Goal: Information Seeking & Learning: Learn about a topic

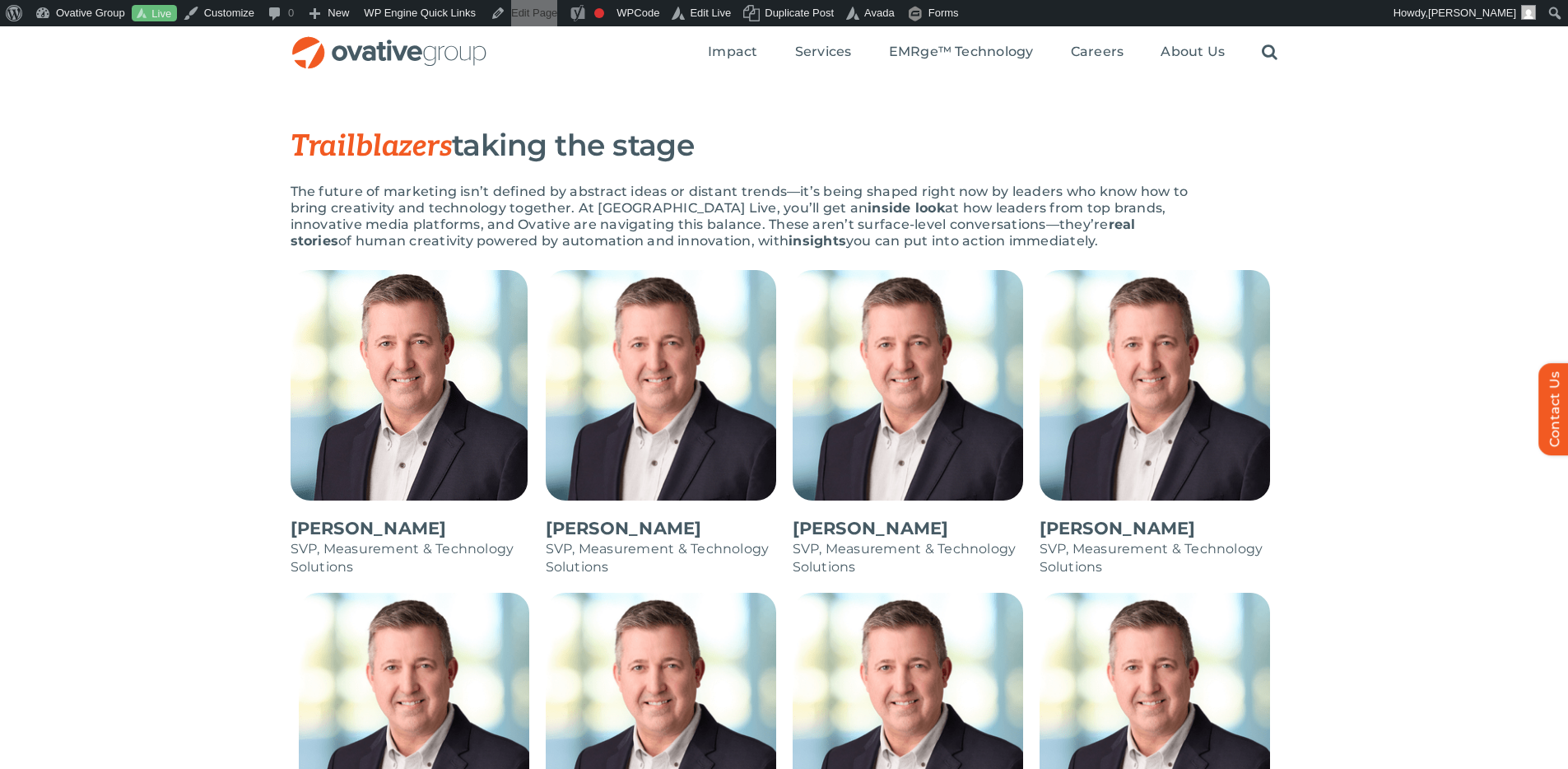
scroll to position [746, 0]
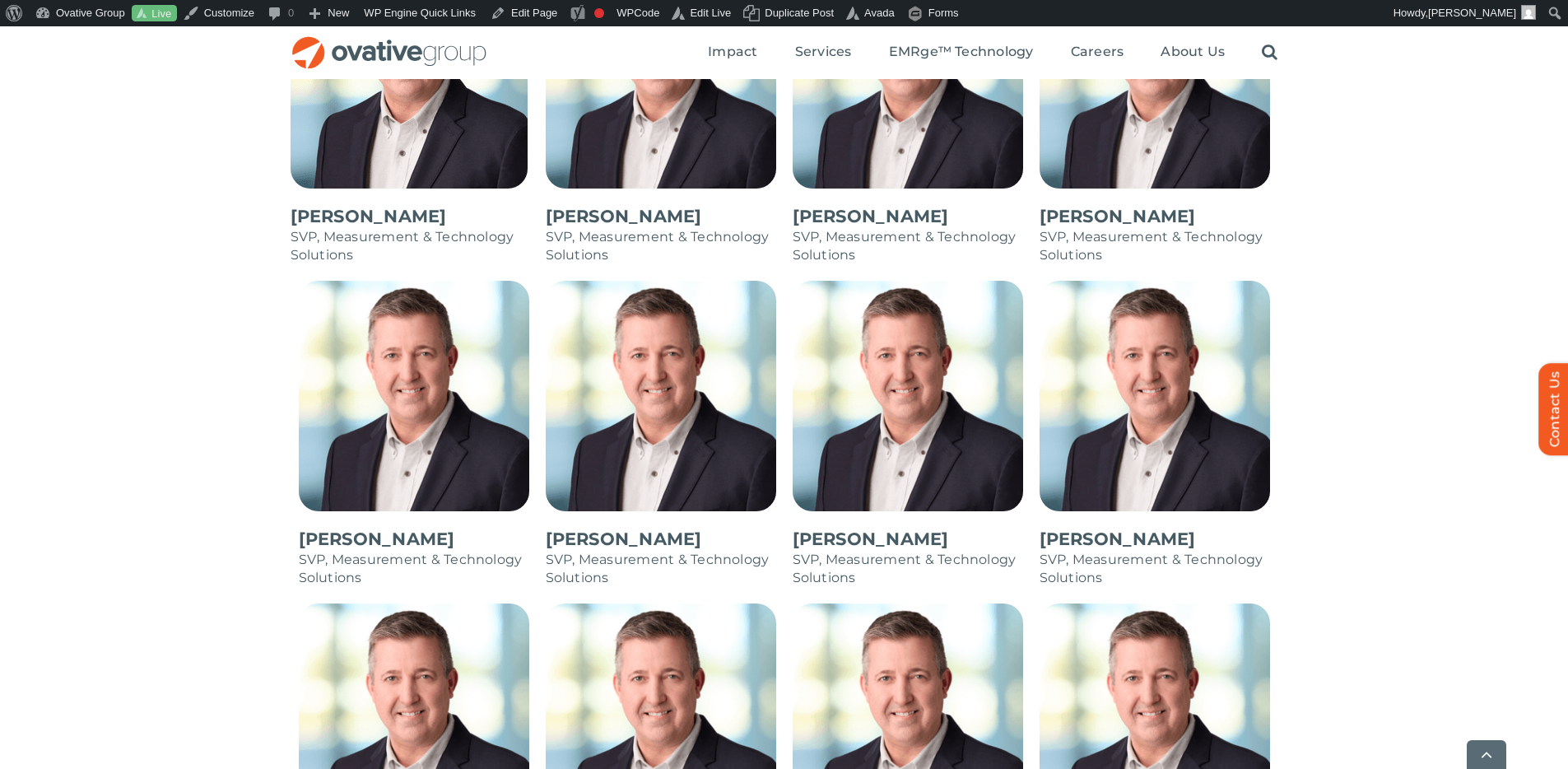
scroll to position [633, 0]
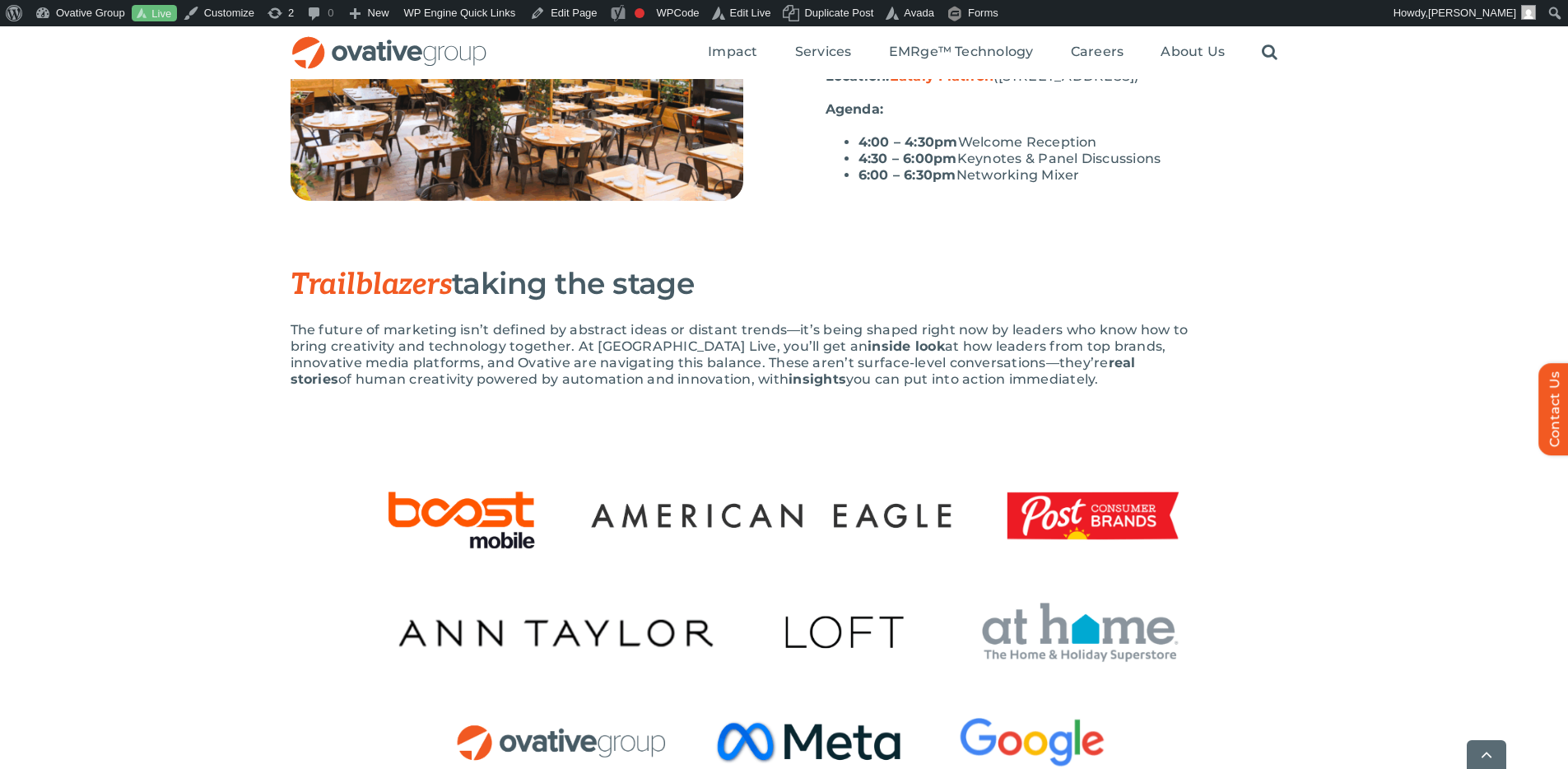
scroll to position [667, 0]
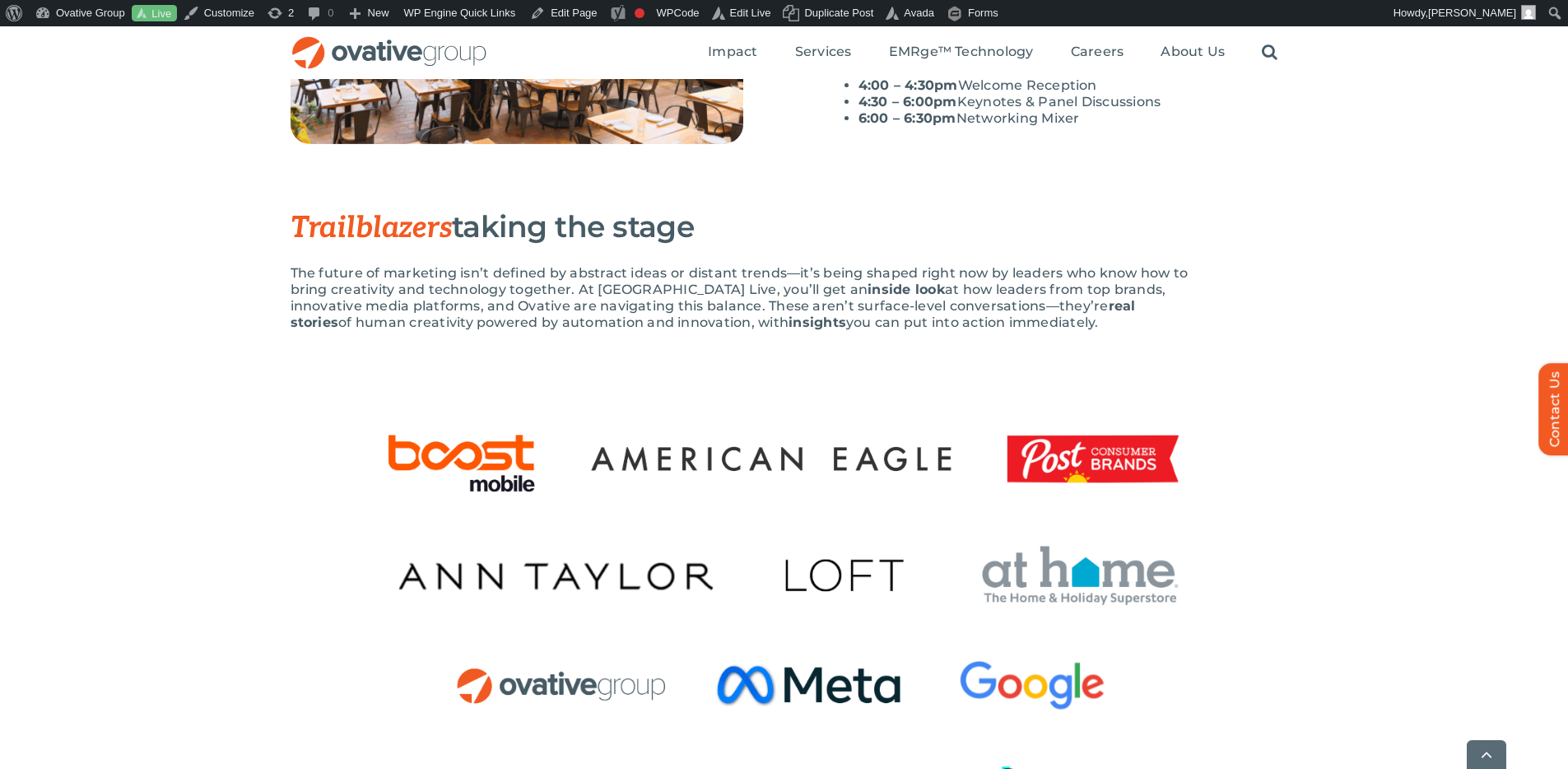
click at [1279, 395] on div at bounding box center [784, 654] width 1568 height 606
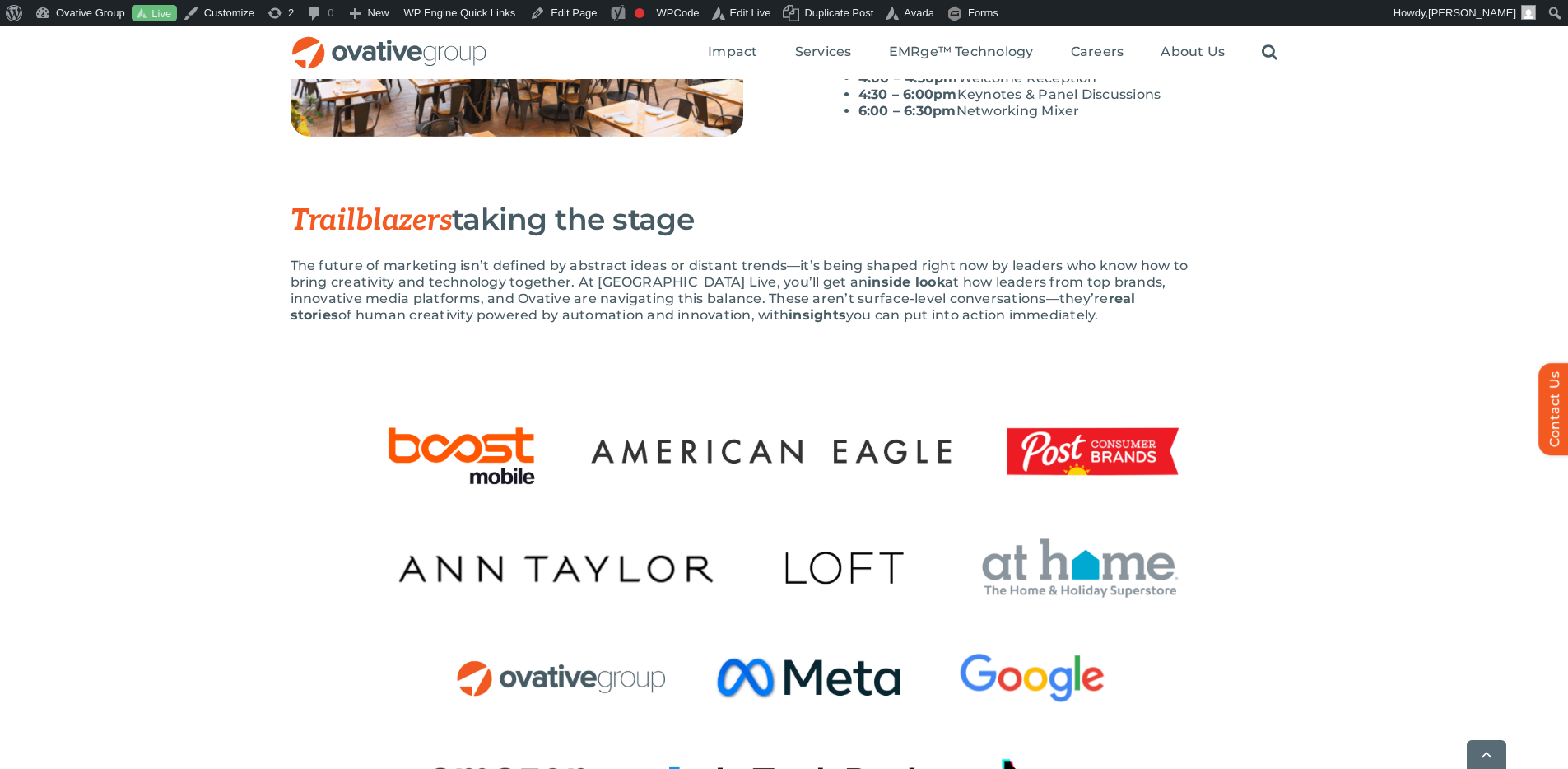
scroll to position [684, 0]
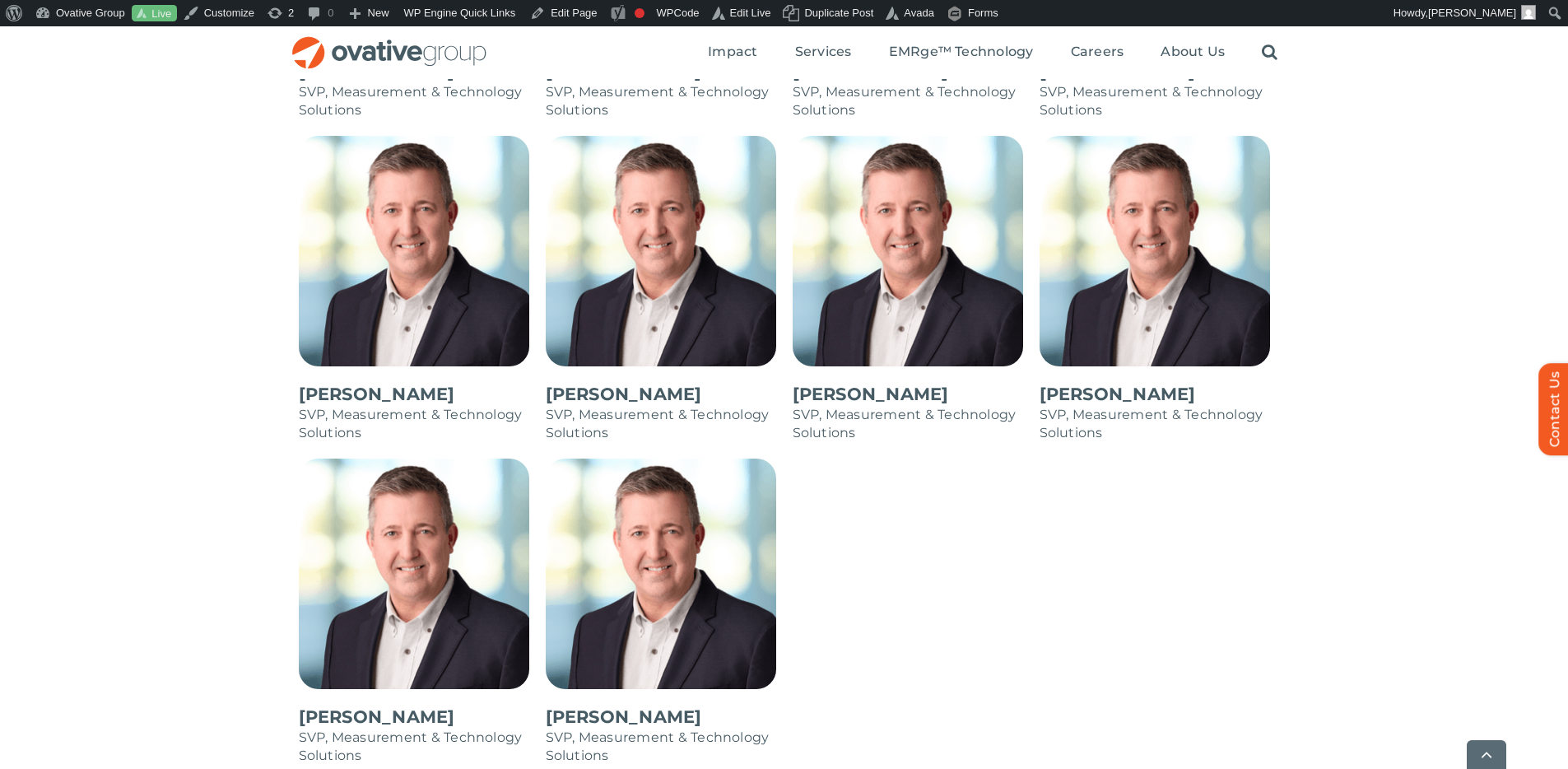
scroll to position [2989, 0]
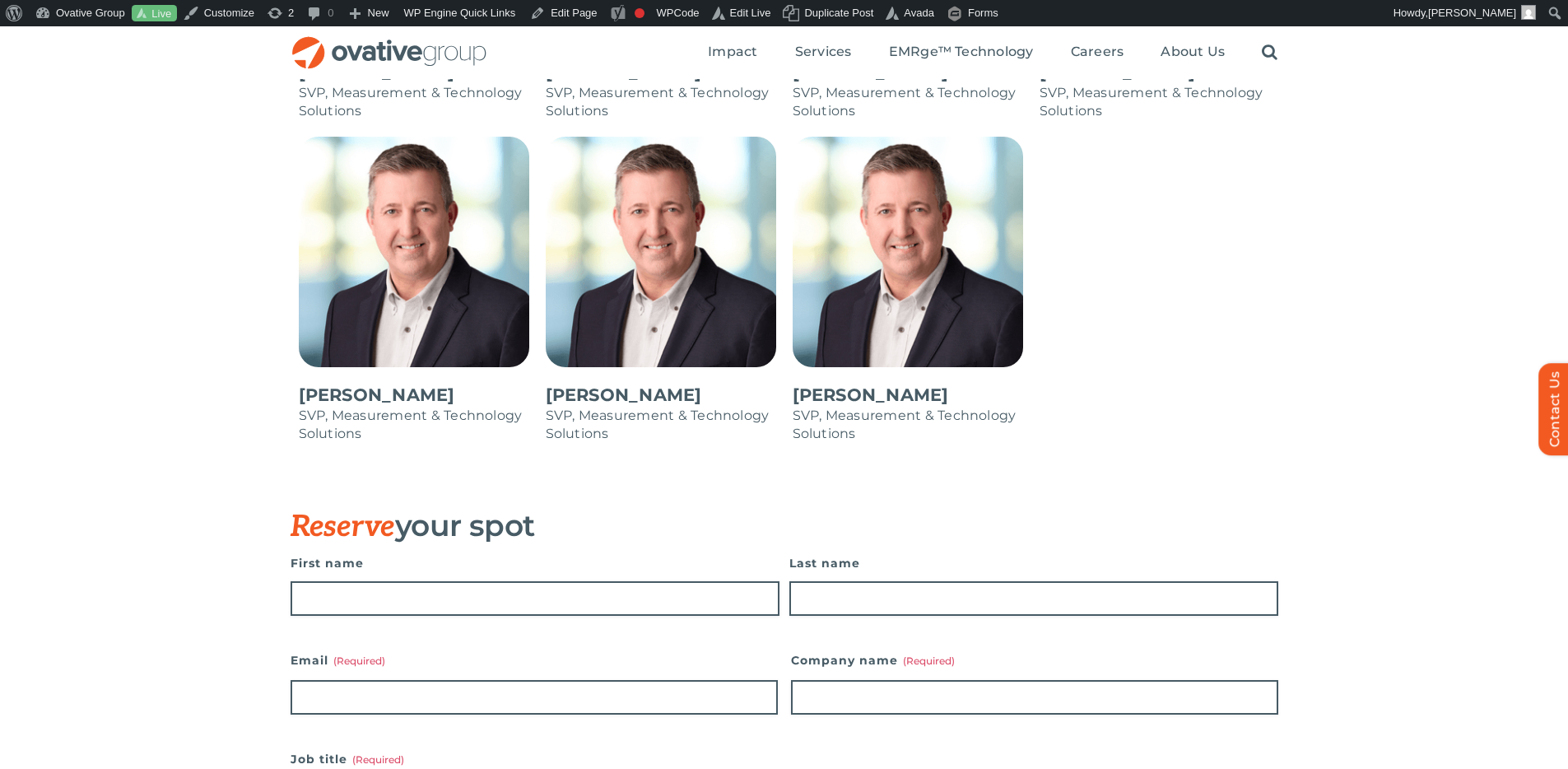
scroll to position [1394, 0]
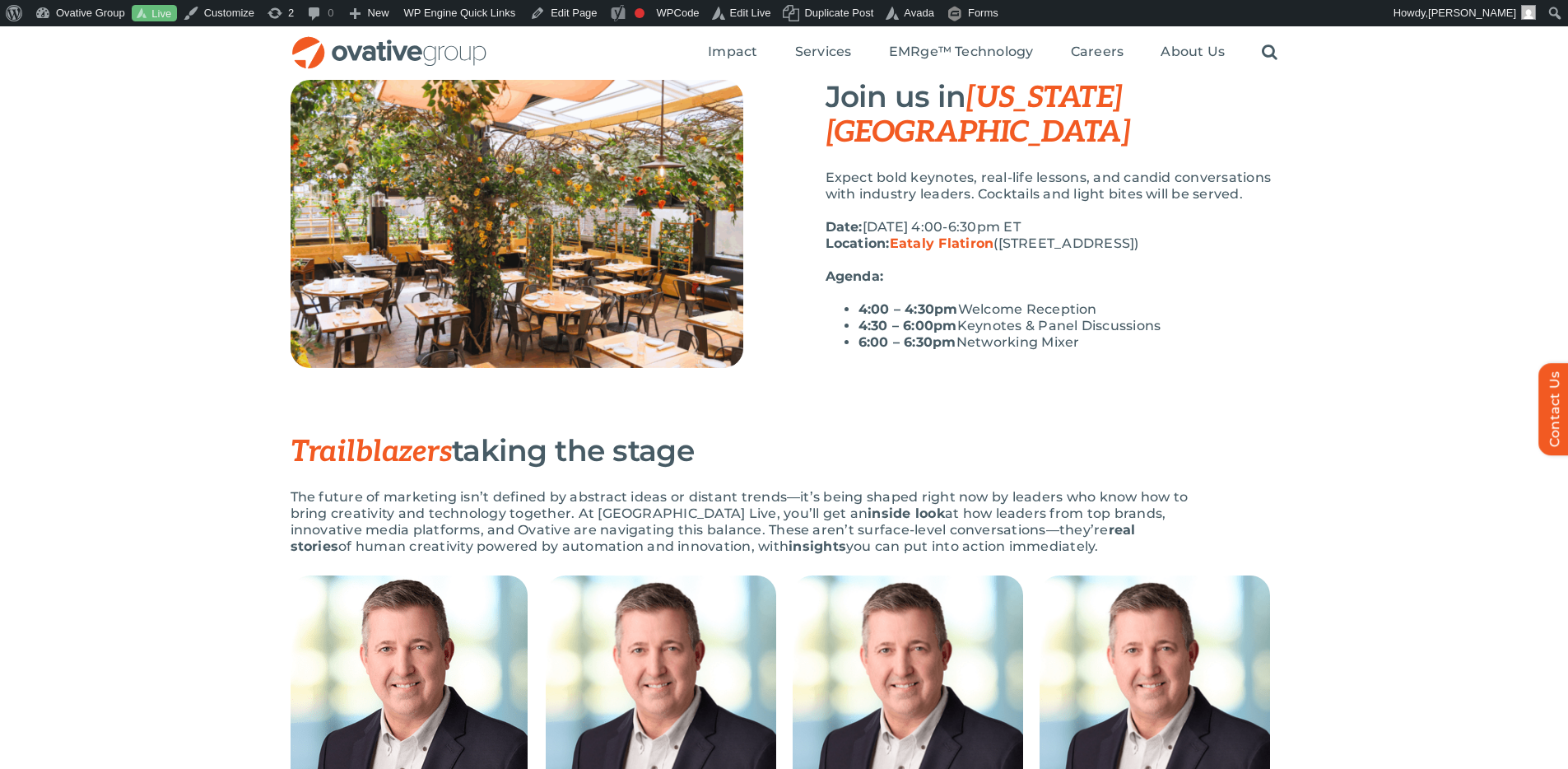
scroll to position [434, 0]
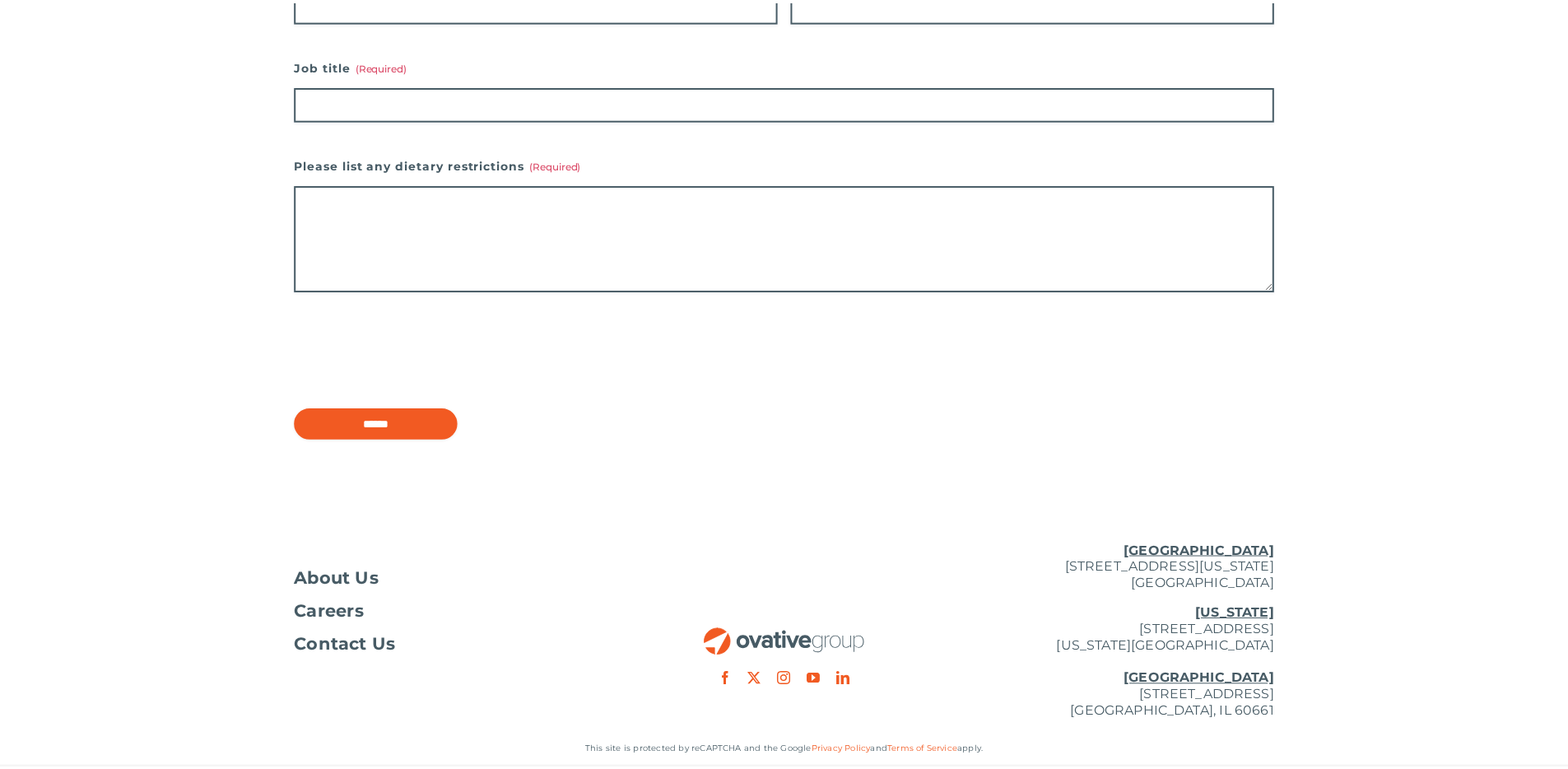
scroll to position [1858, 0]
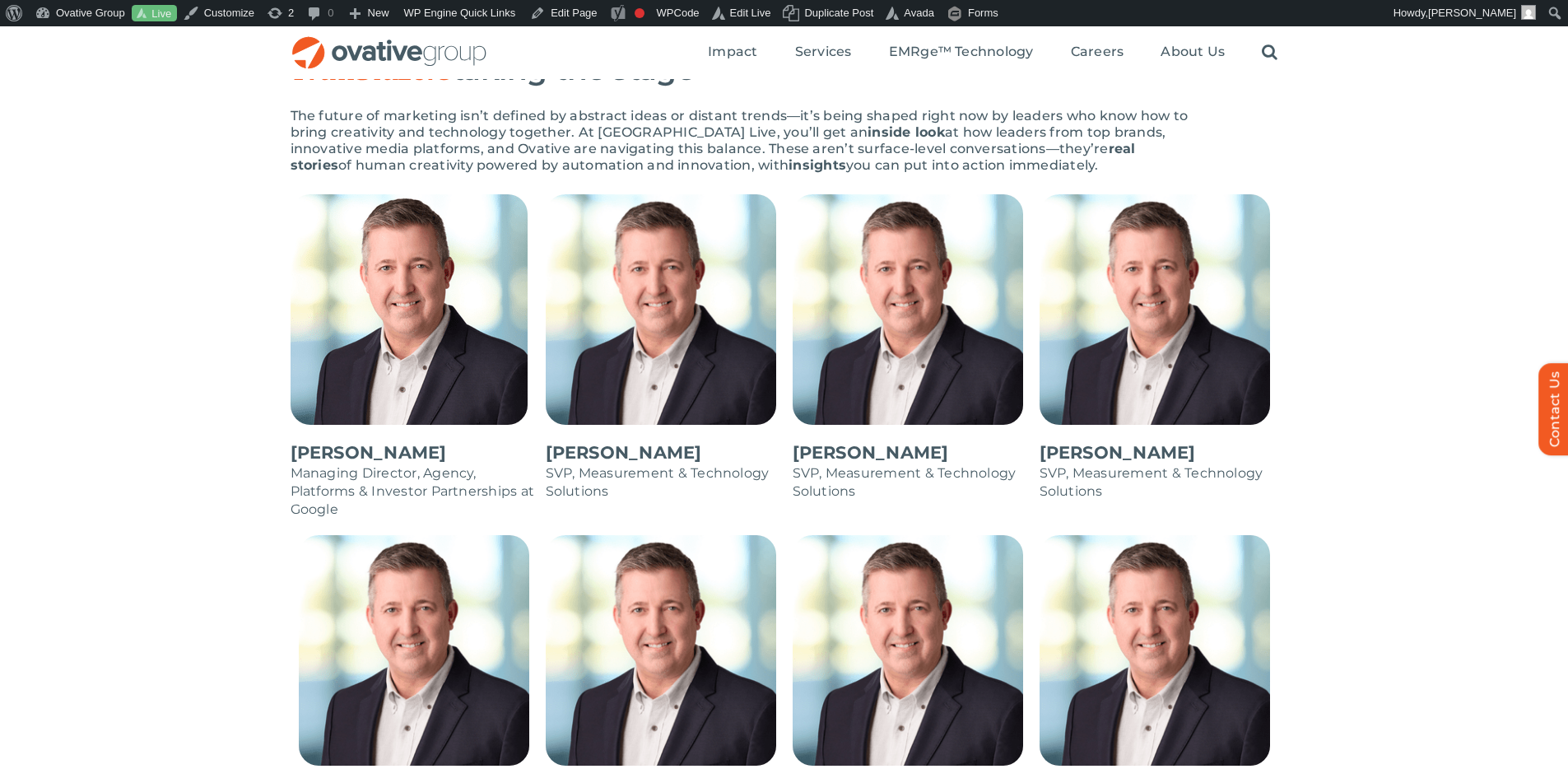
scroll to position [820, 0]
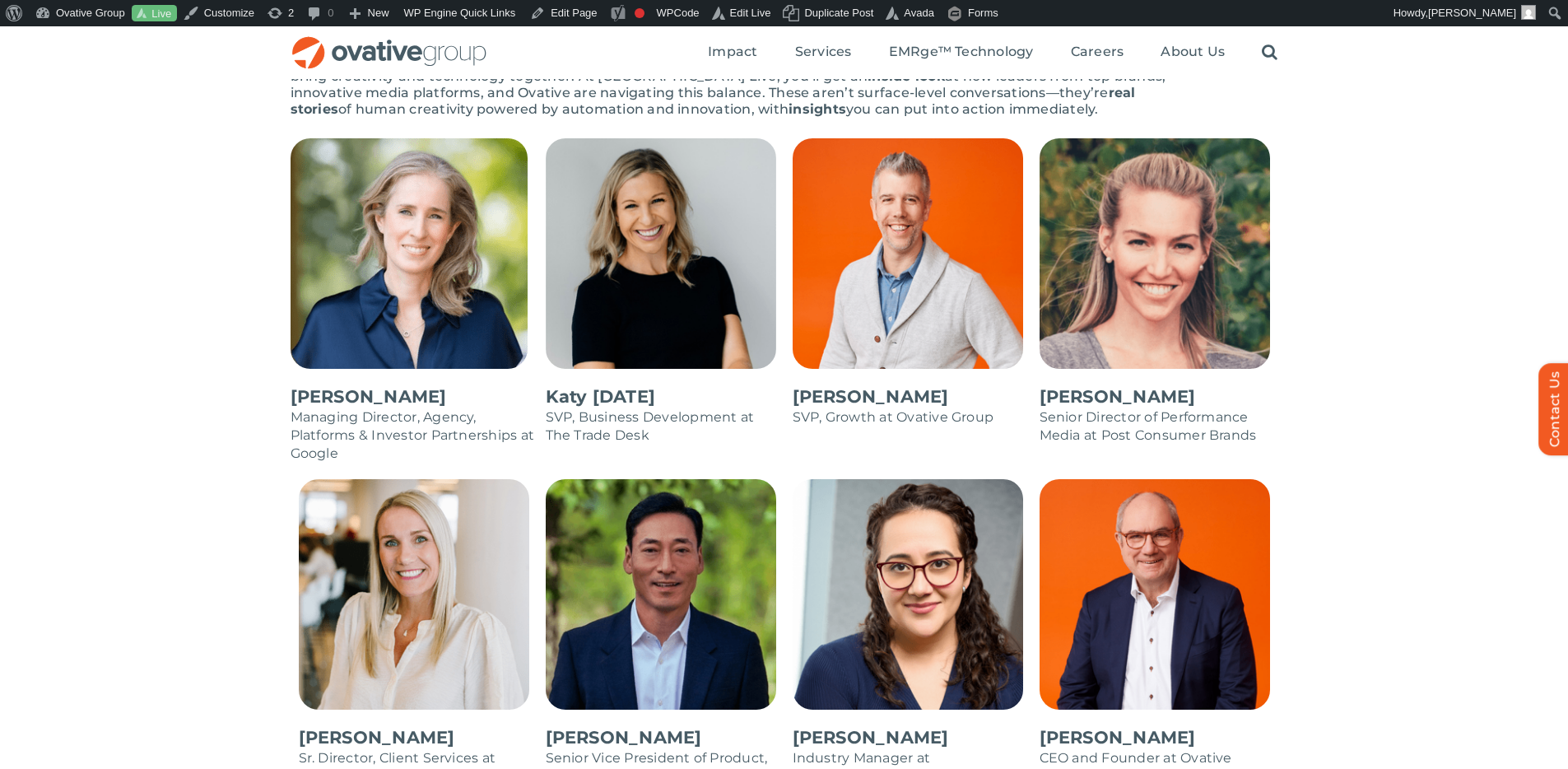
scroll to position [923, 0]
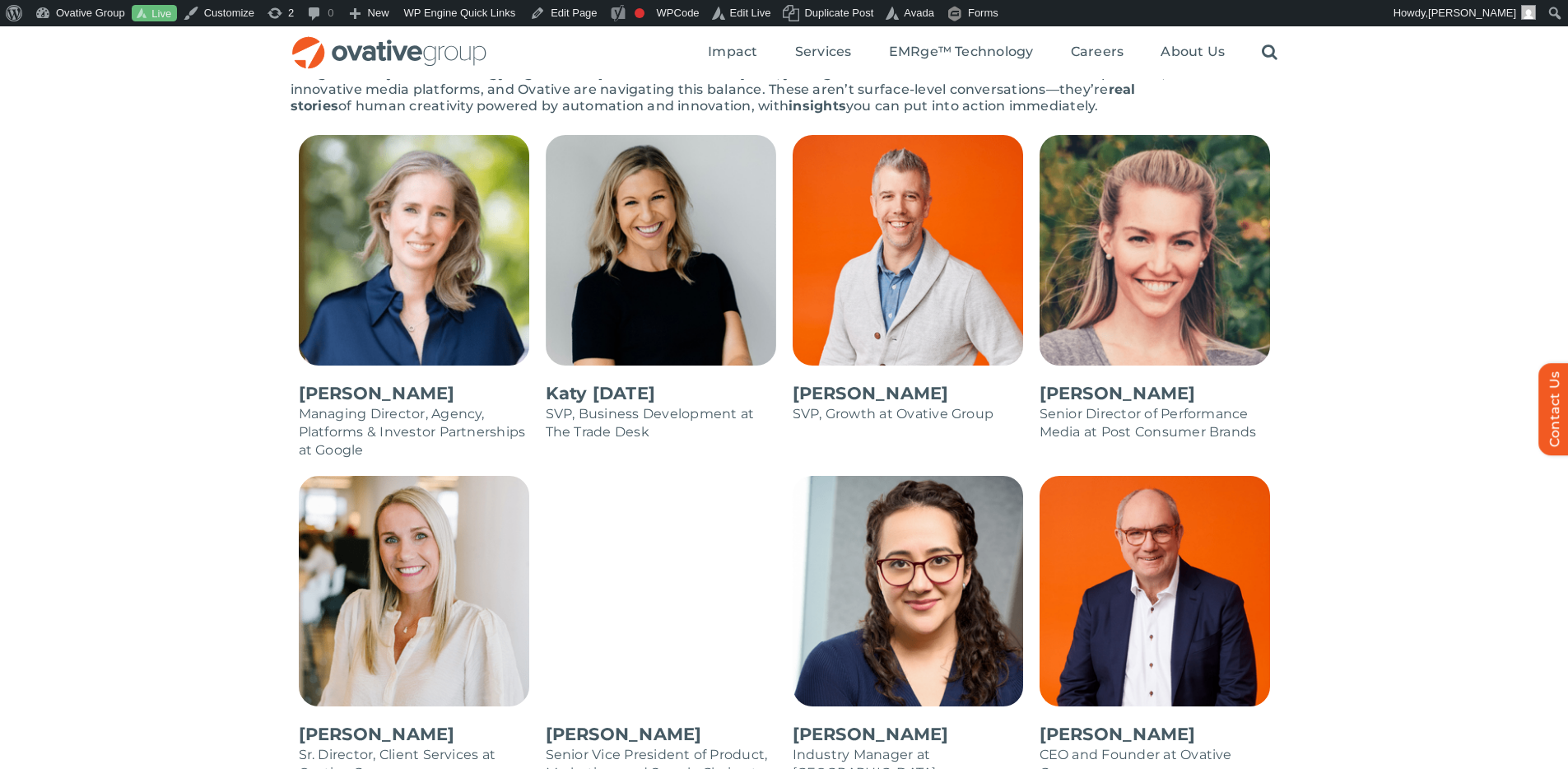
scroll to position [917, 0]
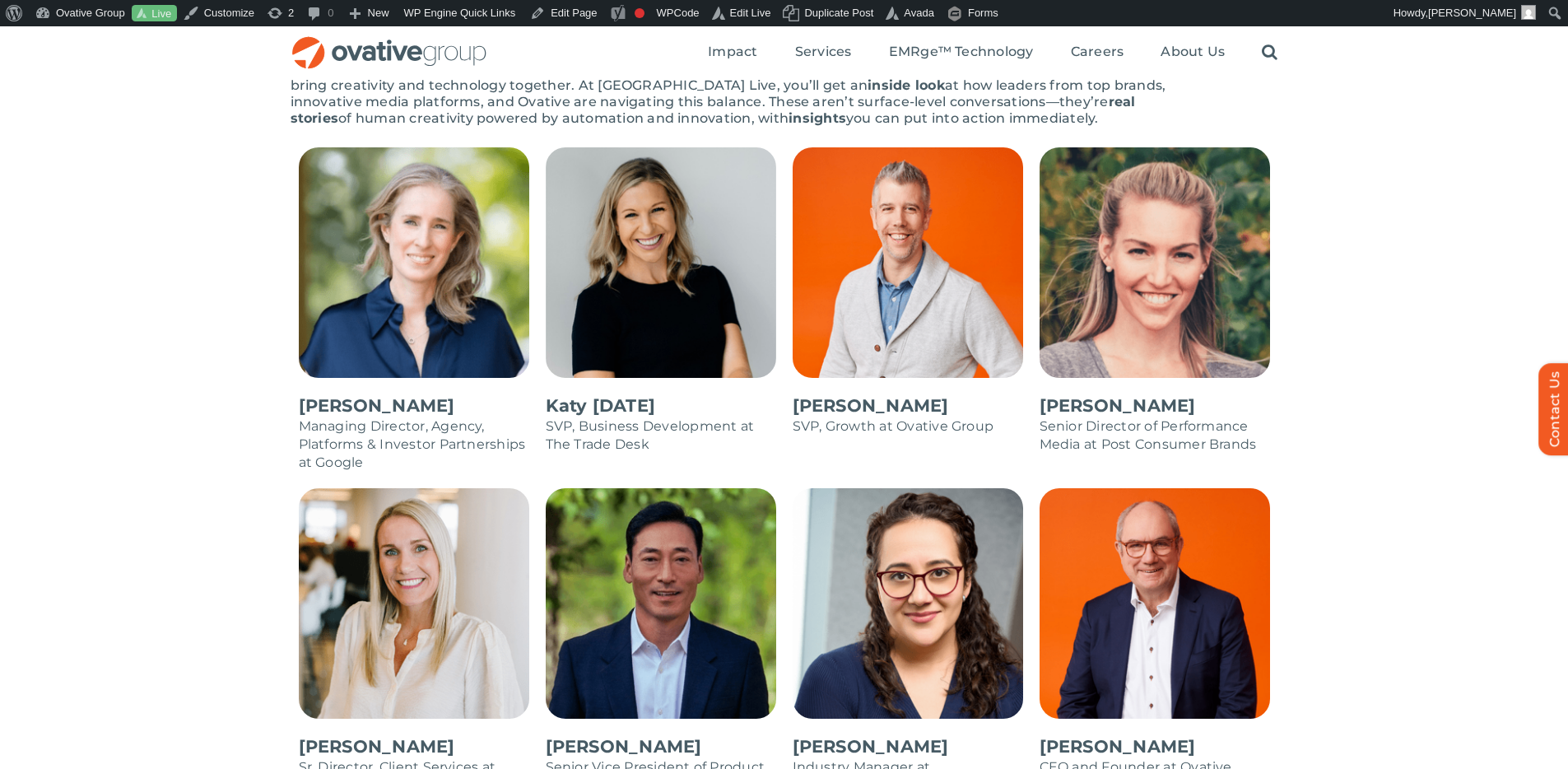
click at [1352, 145] on div "Trailblazers taking the stage The future of marketing isn’t defined by abstract…" at bounding box center [784, 76] width 1568 height 141
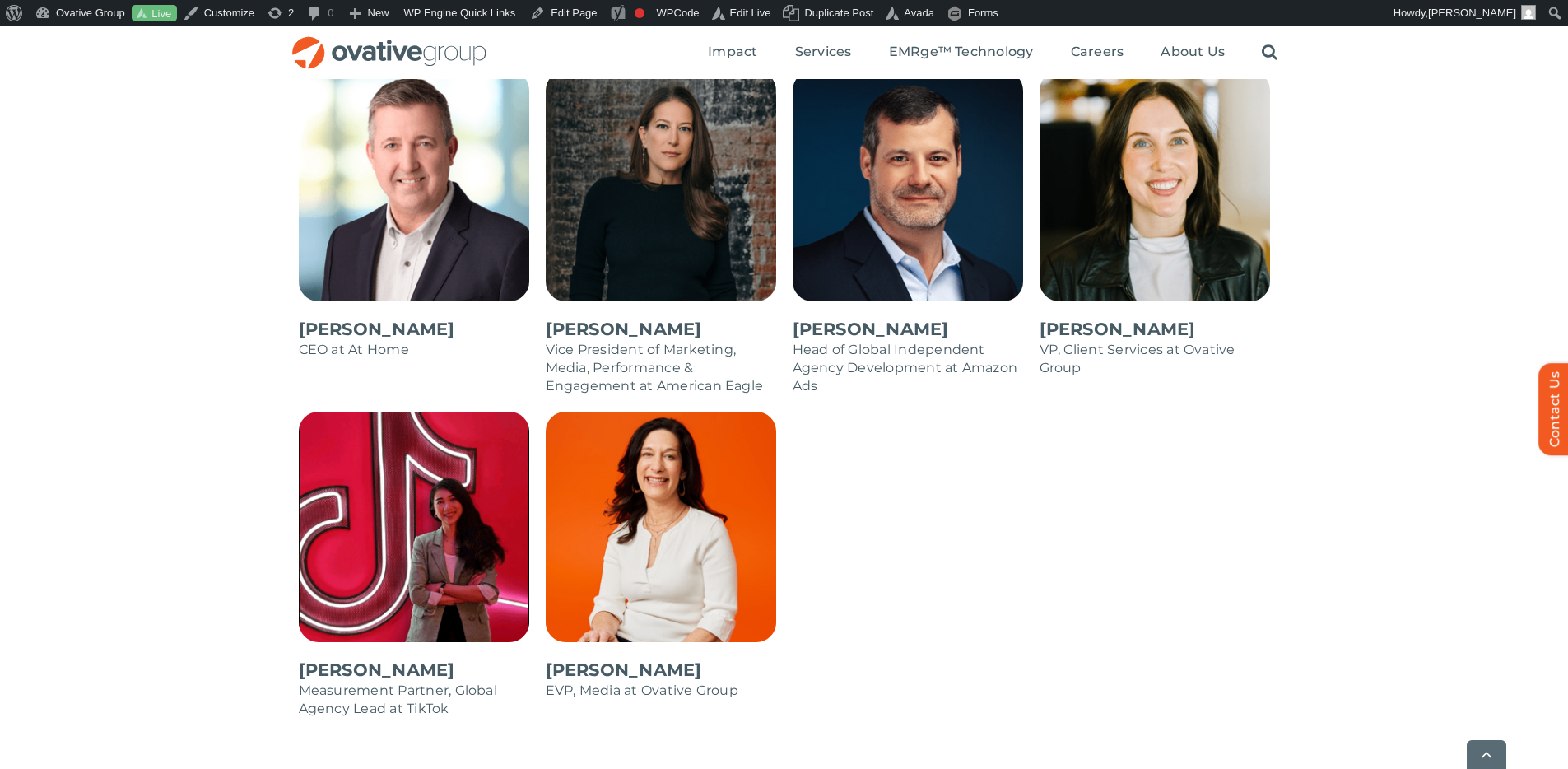
scroll to position [1678, 0]
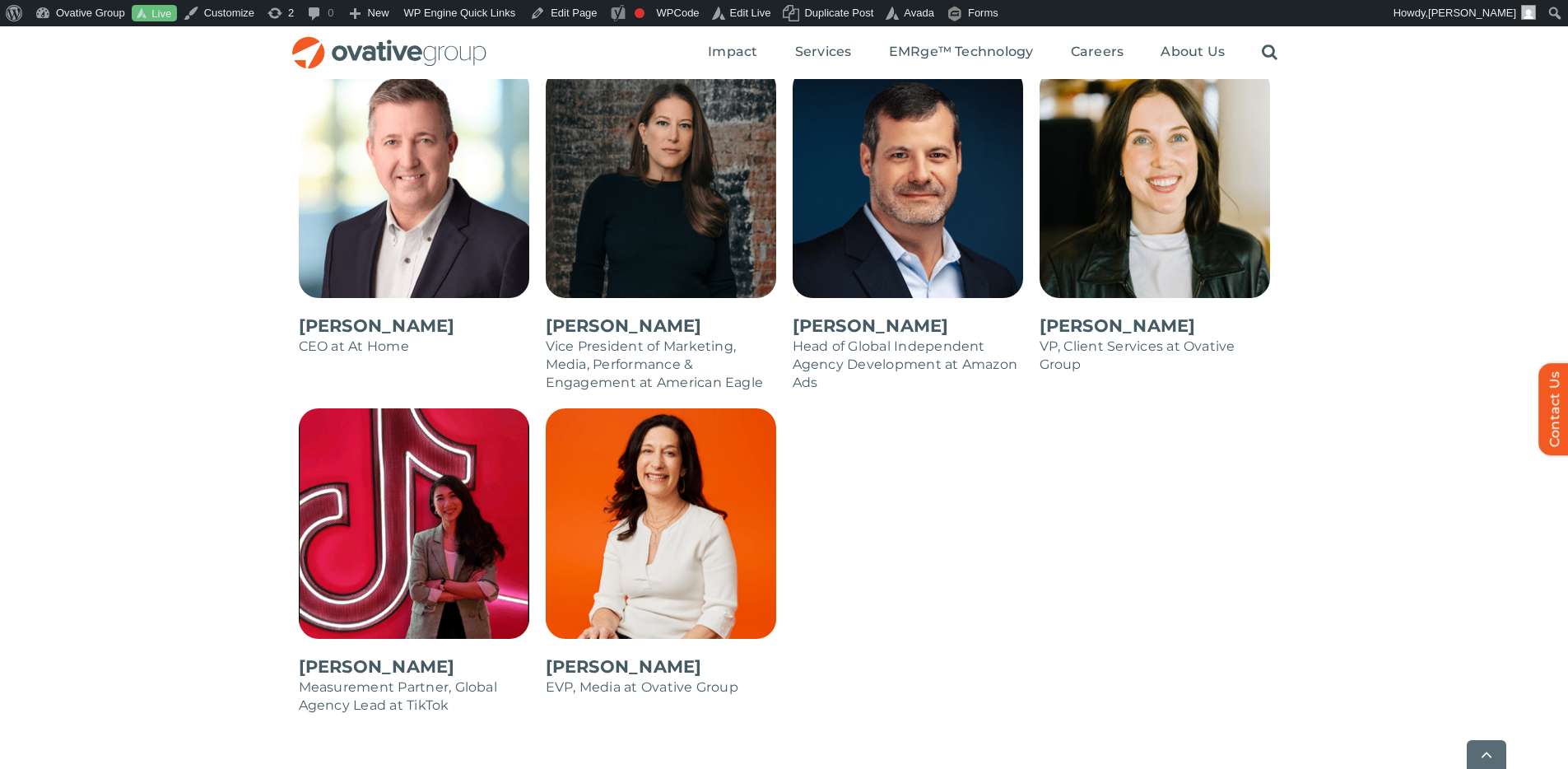
click at [1369, 135] on div "[PERSON_NAME] Managing Director, Agency, Platforms & Investor Partnerships at G…" at bounding box center [784, 83] width 1568 height 1394
